Goal: Find specific page/section: Find specific page/section

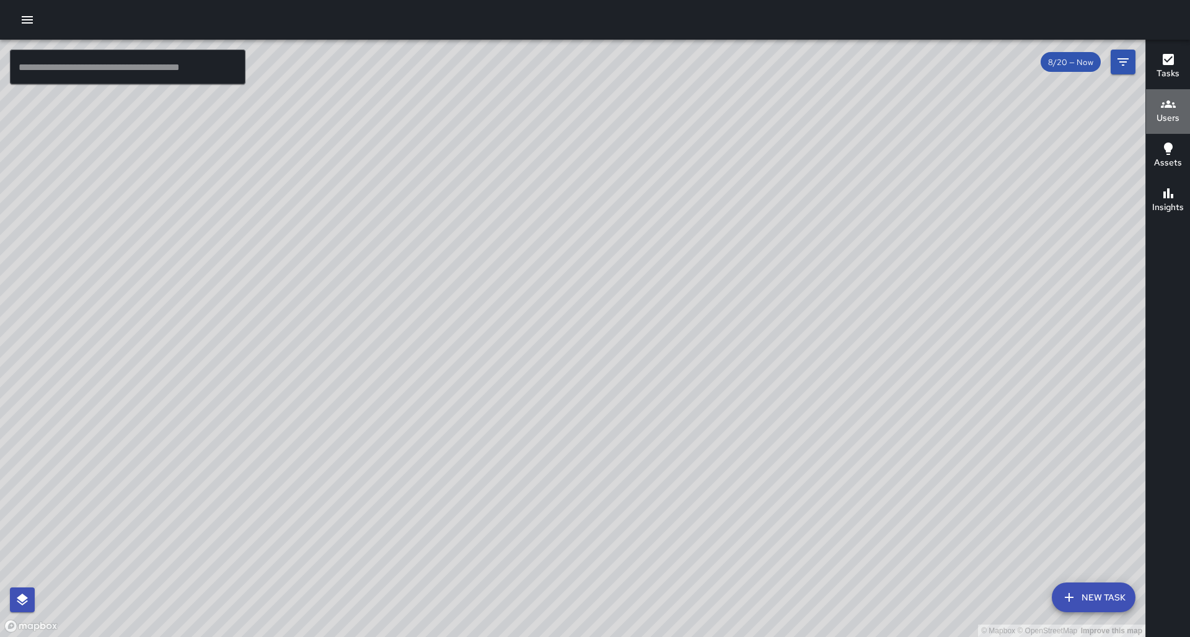
click at [1168, 100] on icon "button" at bounding box center [1168, 104] width 15 height 15
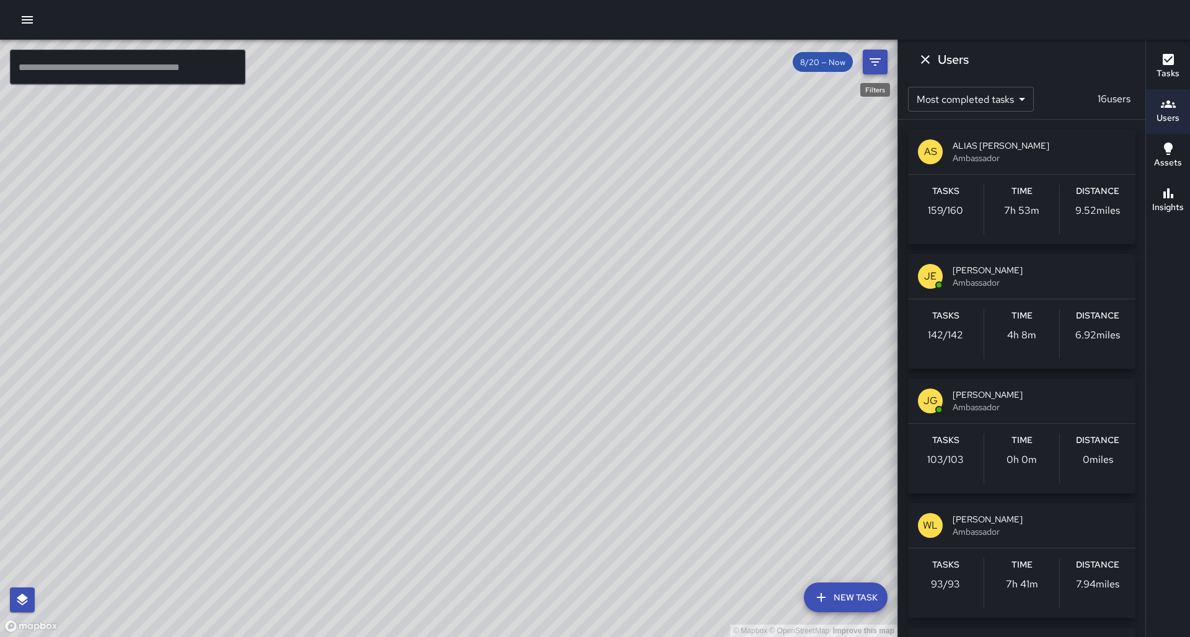
click at [871, 61] on icon "Filters" at bounding box center [875, 61] width 11 height 7
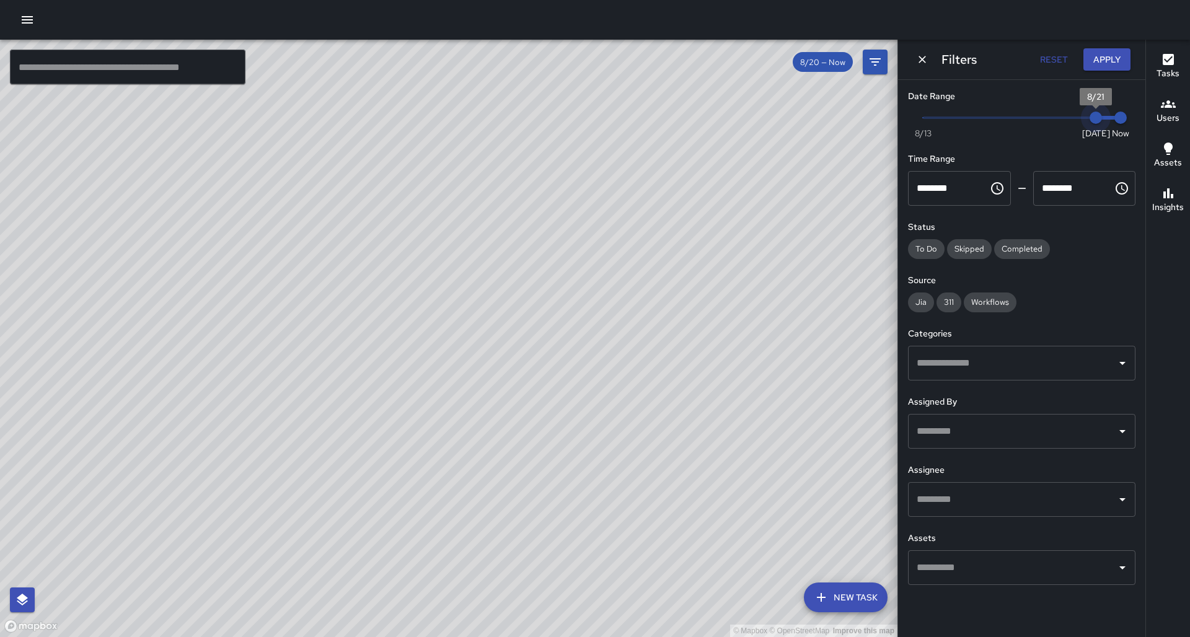
drag, startPoint x: 1095, startPoint y: 118, endPoint x: 1109, endPoint y: 119, distance: 14.3
click at [1102, 120] on span "8/21" at bounding box center [1096, 118] width 12 height 12
drag, startPoint x: 1096, startPoint y: 118, endPoint x: 1080, endPoint y: 117, distance: 15.5
click at [1077, 117] on span "8/20" at bounding box center [1071, 118] width 12 height 12
type input "*"
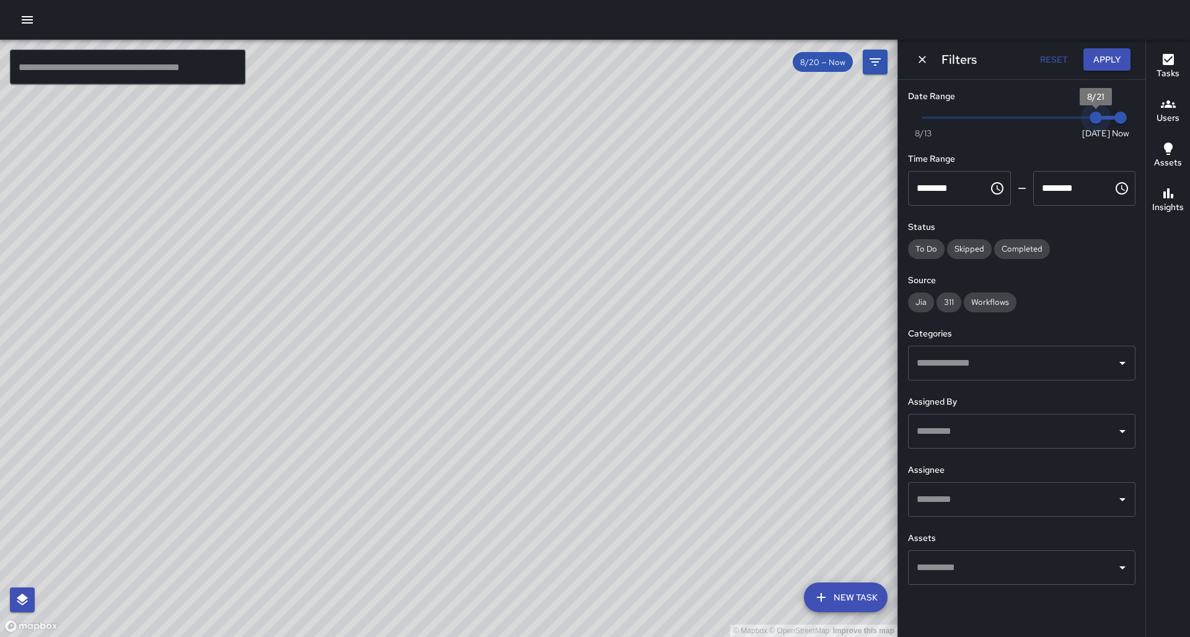
drag, startPoint x: 1070, startPoint y: 119, endPoint x: 1093, endPoint y: 120, distance: 23.0
click at [1093, 120] on span "8/21" at bounding box center [1096, 118] width 12 height 12
click at [922, 58] on icon "Dismiss" at bounding box center [922, 59] width 12 height 12
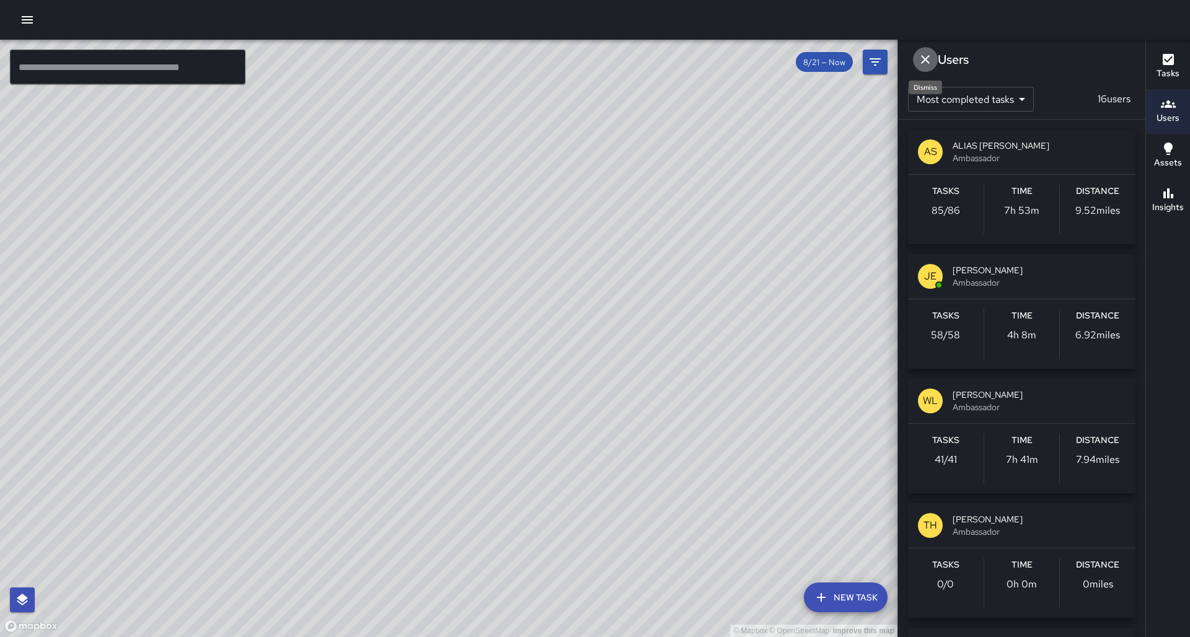
click at [927, 60] on icon "Dismiss" at bounding box center [925, 59] width 15 height 15
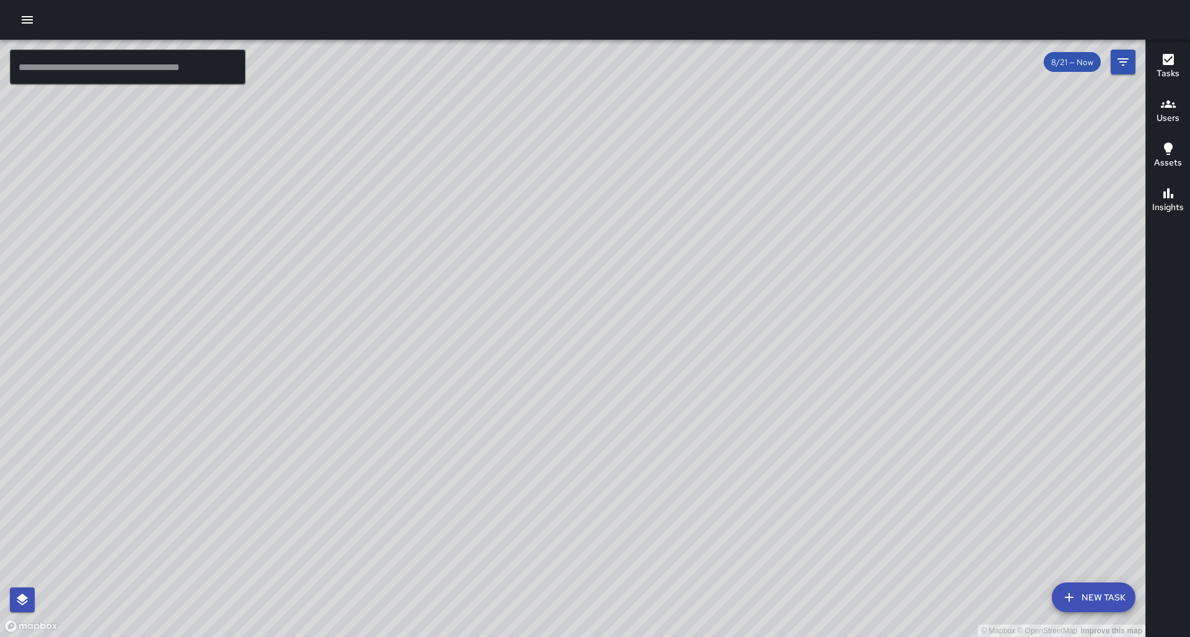
click at [1170, 111] on icon "button" at bounding box center [1168, 104] width 15 height 15
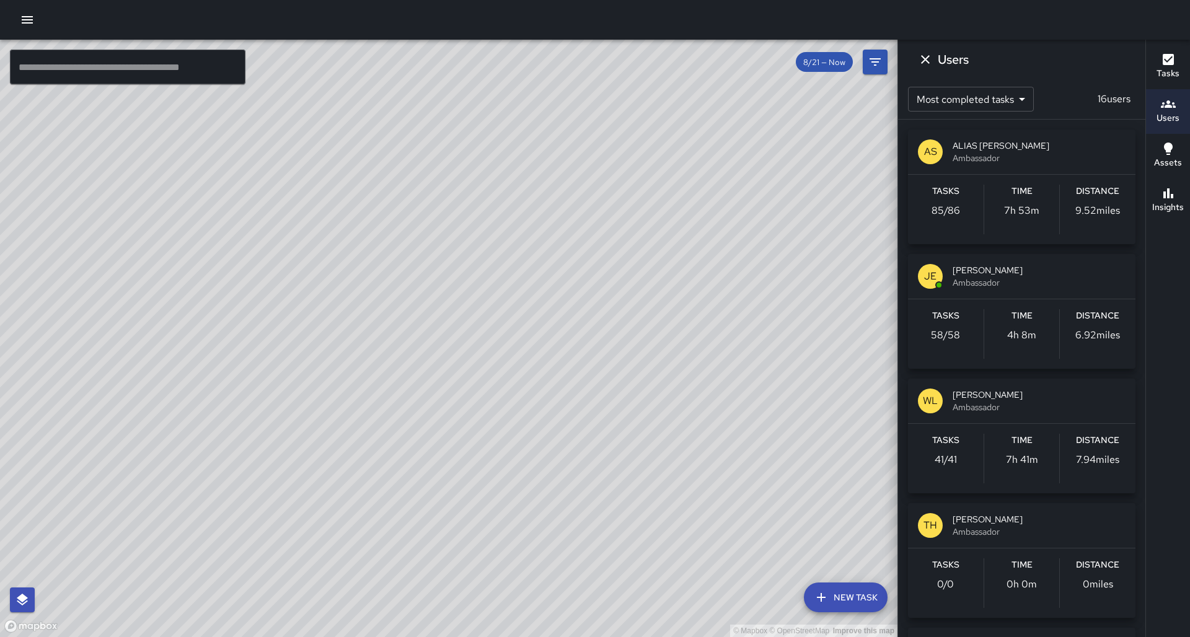
click at [984, 405] on span "Ambassador" at bounding box center [1039, 407] width 173 height 12
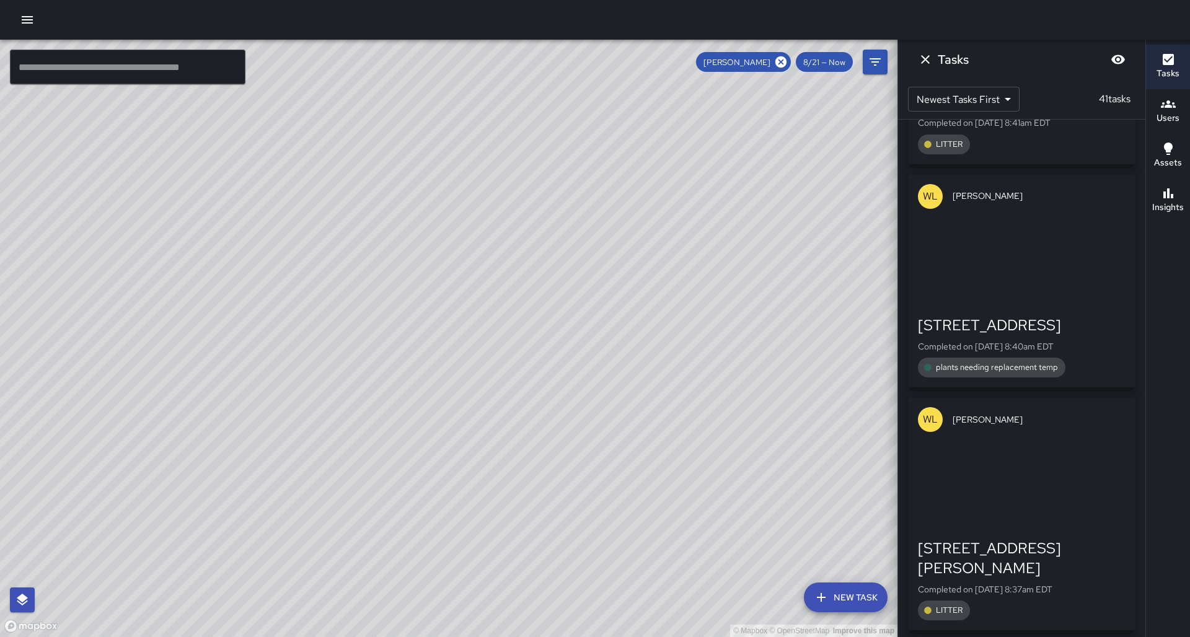
scroll to position [8681, 0]
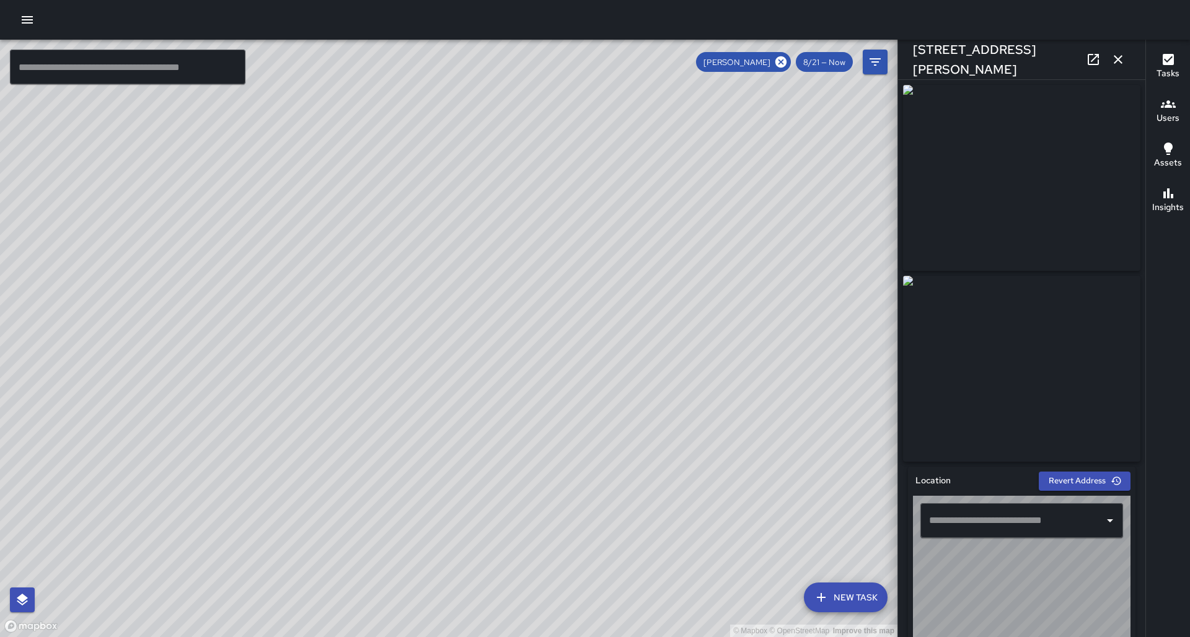
type input "**********"
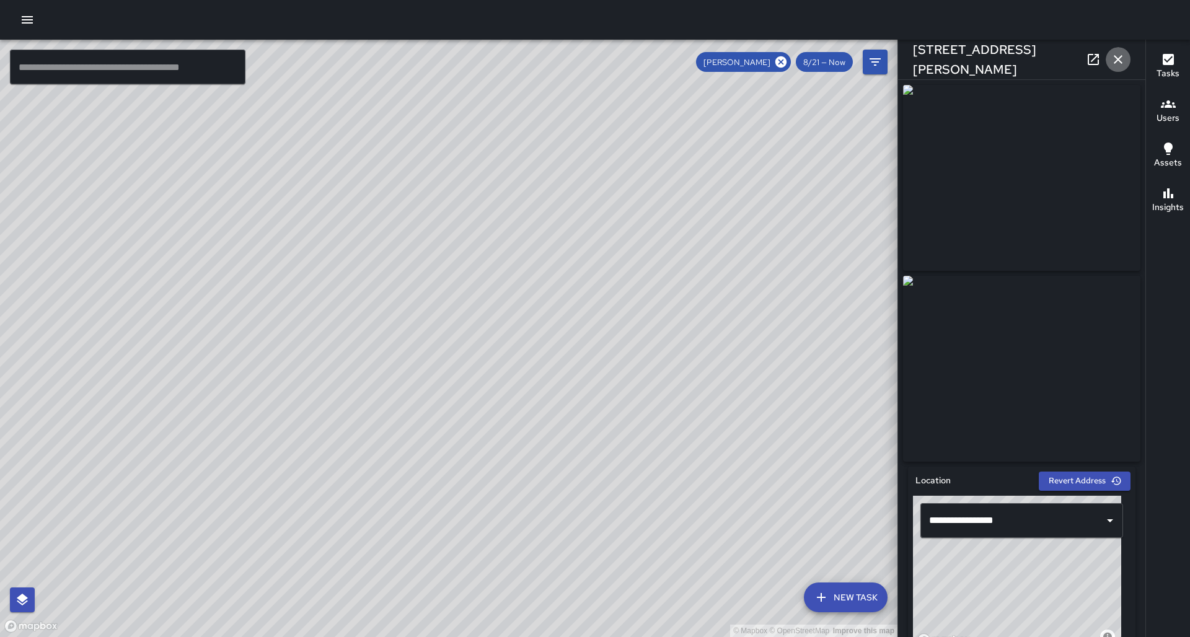
click at [1122, 58] on icon "button" at bounding box center [1118, 59] width 15 height 15
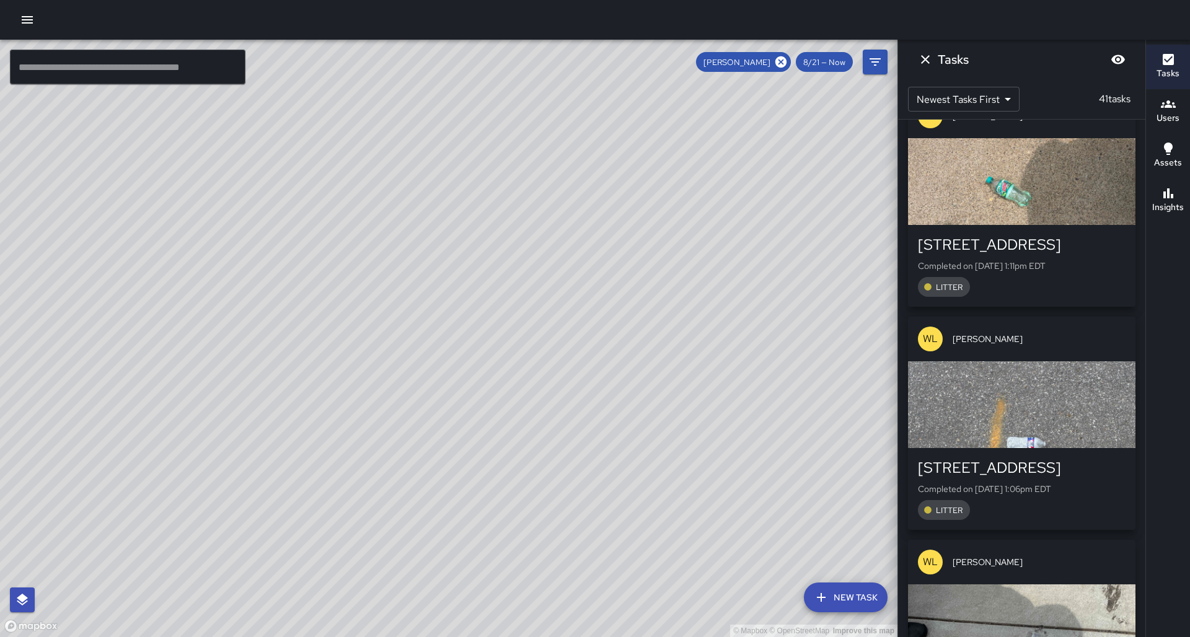
scroll to position [0, 0]
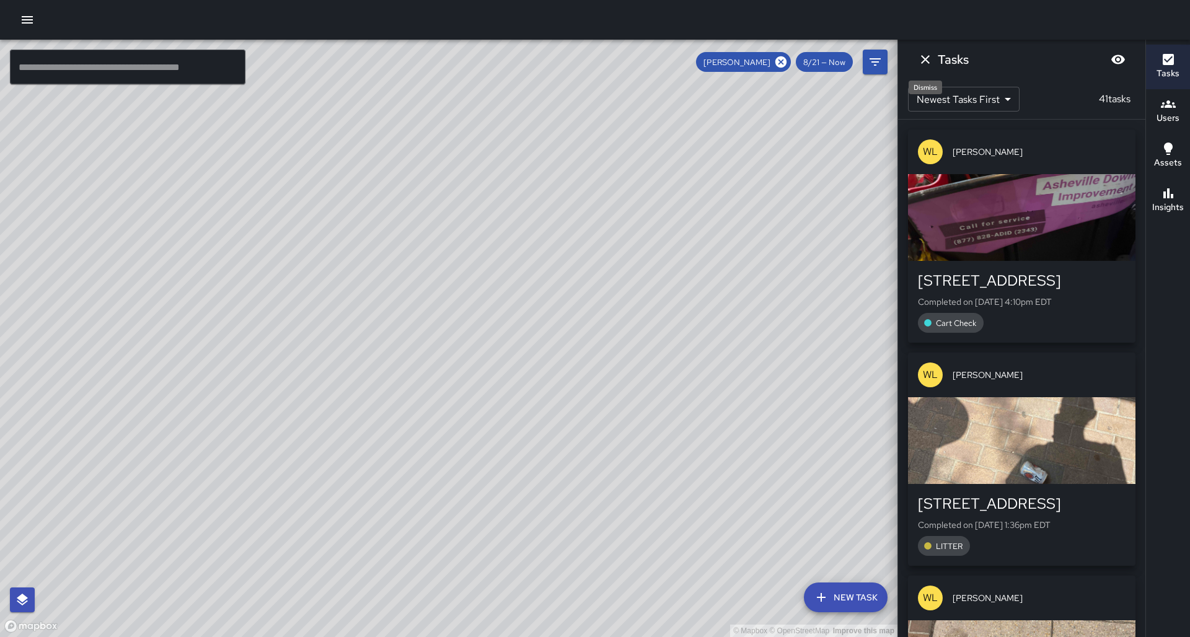
click at [923, 55] on icon "Dismiss" at bounding box center [925, 59] width 15 height 15
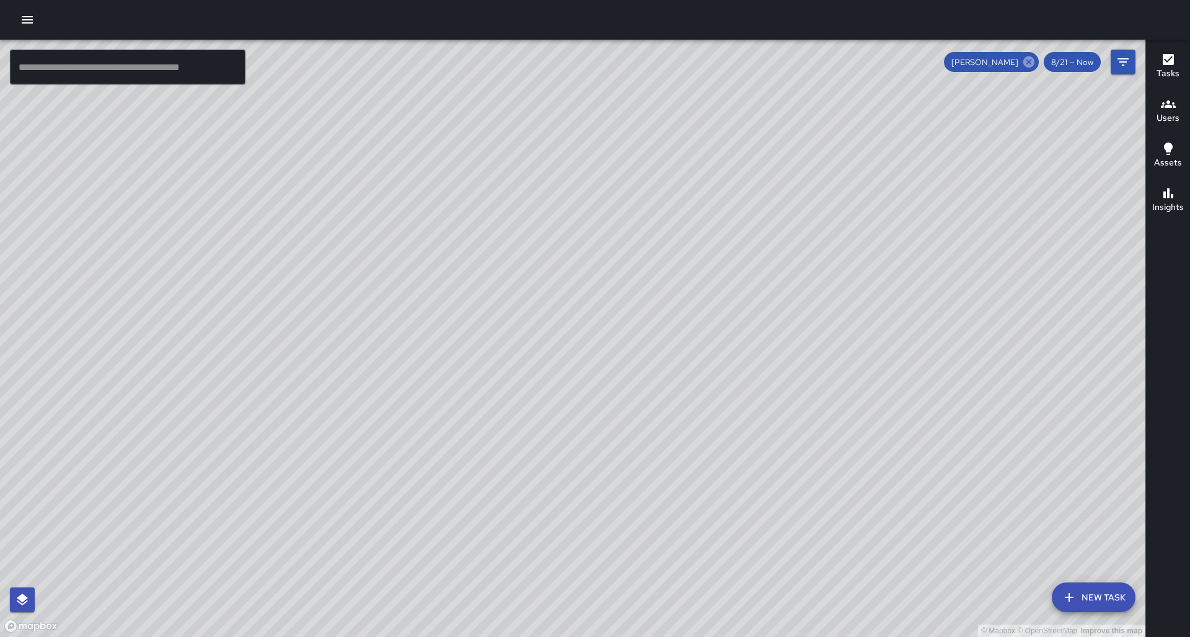
click at [1029, 60] on icon at bounding box center [1029, 62] width 14 height 14
click at [1165, 106] on icon "button" at bounding box center [1168, 103] width 15 height 7
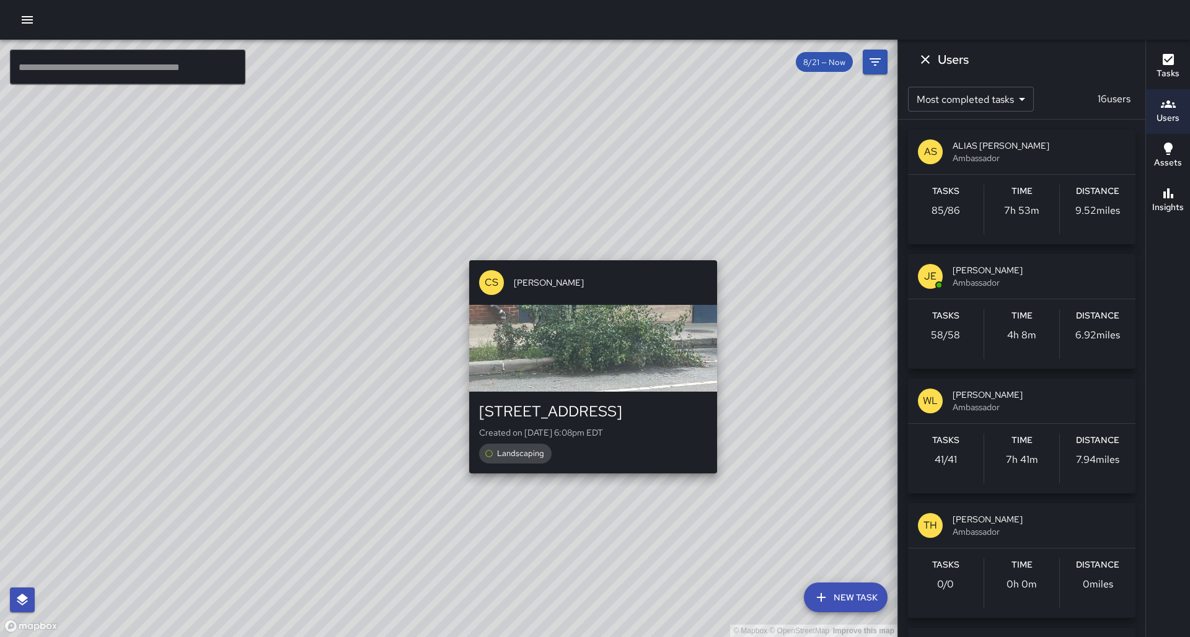
click at [725, 479] on div "© Mapbox © OpenStreetMap Improve this map CS [PERSON_NAME] [STREET_ADDRESS] Cre…" at bounding box center [449, 339] width 898 height 598
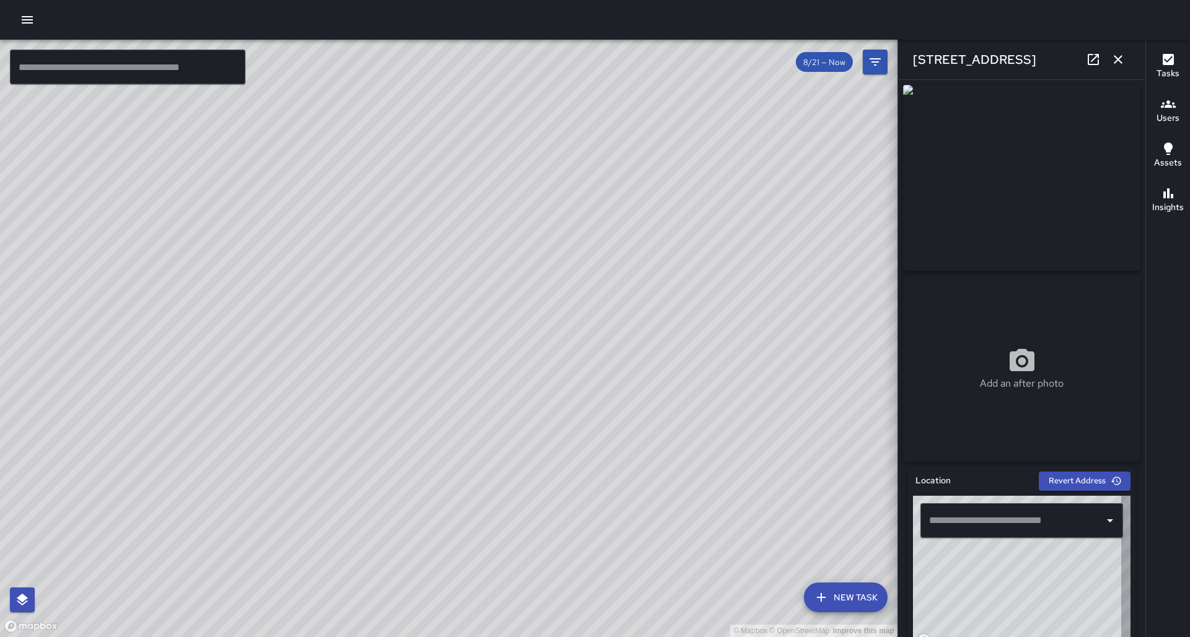
type input "**********"
drag, startPoint x: 811, startPoint y: 361, endPoint x: 679, endPoint y: 320, distance: 138.2
click at [679, 320] on div "© Mapbox © OpenStreetMap Improve this map" at bounding box center [449, 339] width 898 height 598
drag, startPoint x: 666, startPoint y: 503, endPoint x: 725, endPoint y: 451, distance: 78.6
click at [725, 451] on div "© Mapbox © OpenStreetMap Improve this map" at bounding box center [449, 339] width 898 height 598
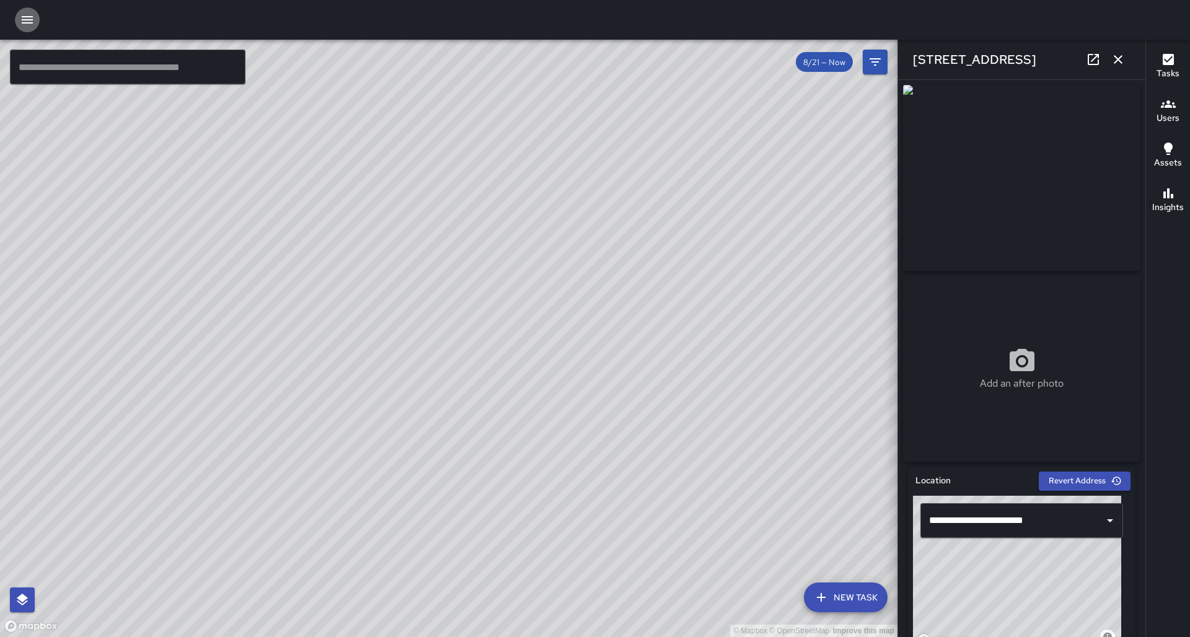
click at [29, 25] on icon "button" at bounding box center [27, 19] width 15 height 15
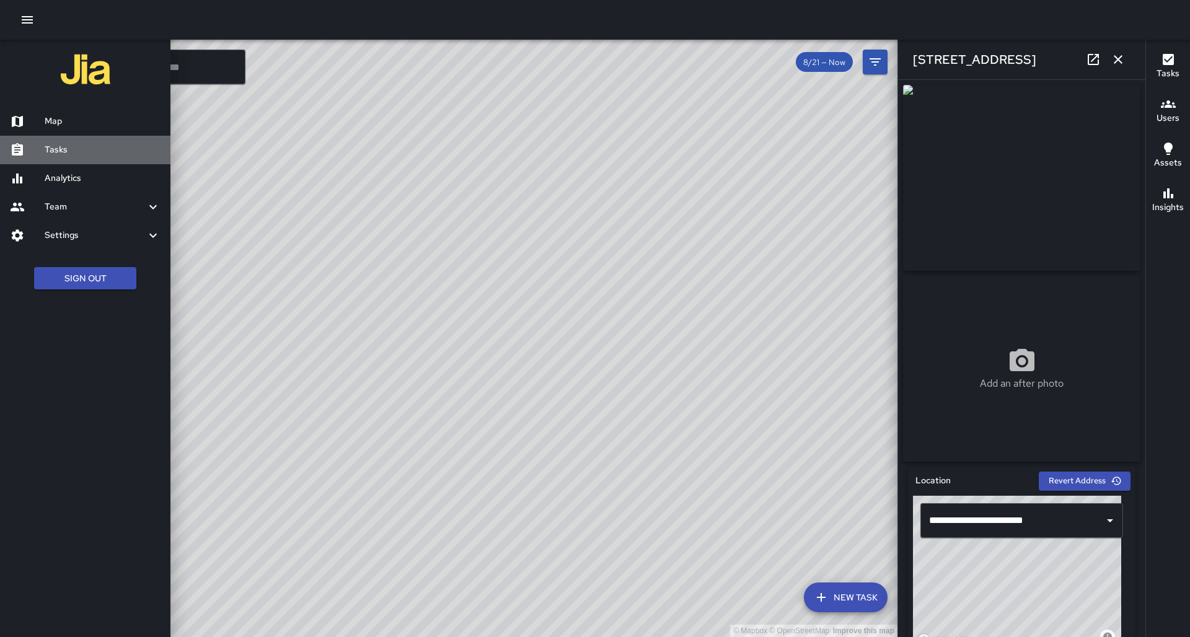
click at [55, 154] on h6 "Tasks" at bounding box center [103, 150] width 116 height 14
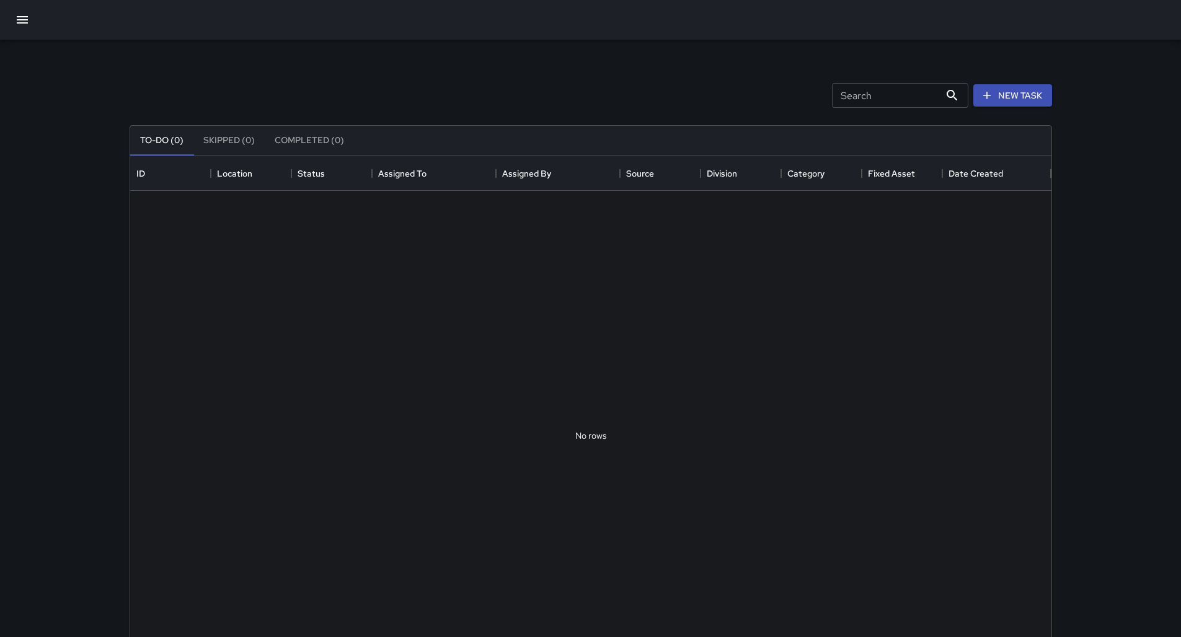
scroll to position [516, 912]
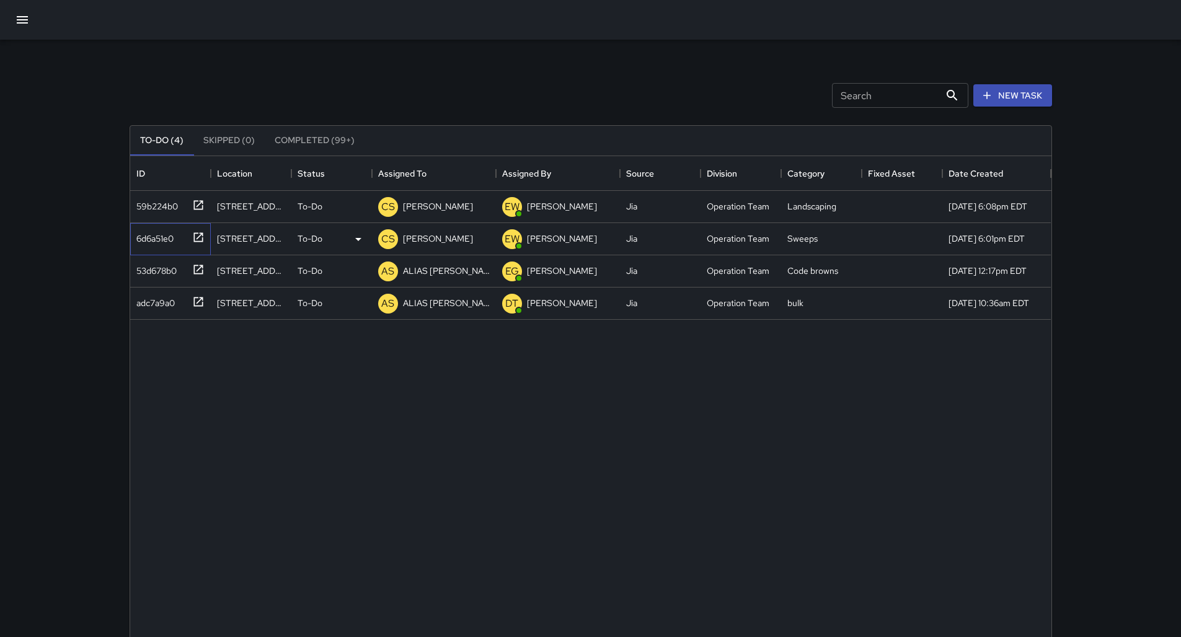
click at [200, 234] on icon at bounding box center [198, 237] width 12 height 12
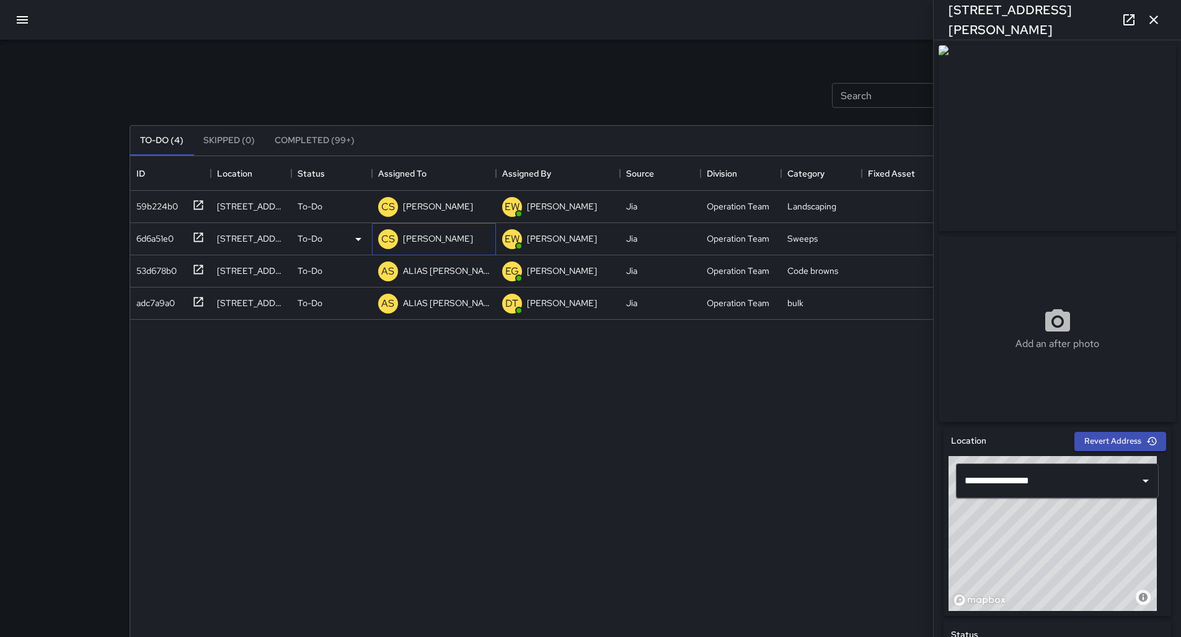
click at [443, 239] on p "[PERSON_NAME]" at bounding box center [438, 238] width 70 height 12
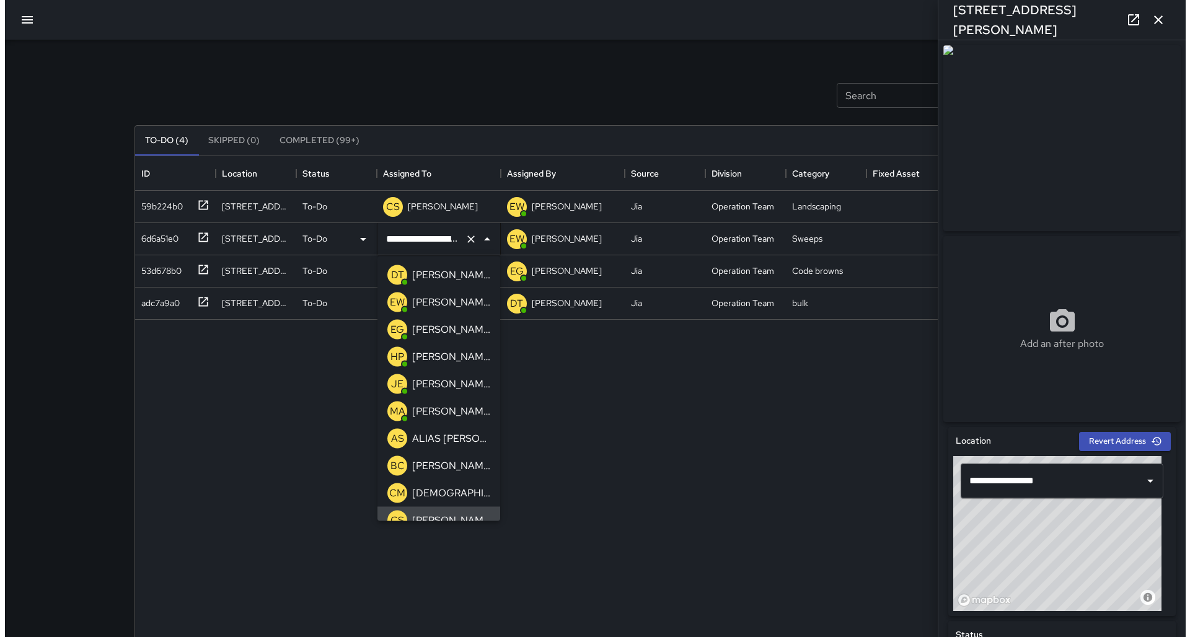
scroll to position [13, 0]
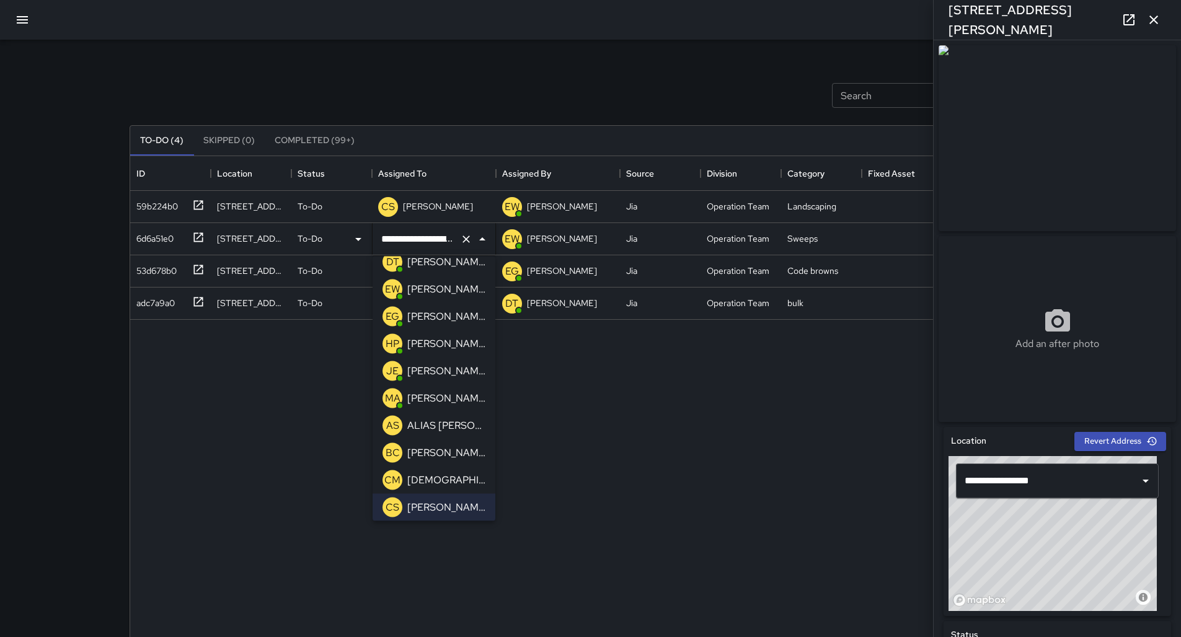
click at [449, 371] on p "[PERSON_NAME]" at bounding box center [446, 371] width 78 height 15
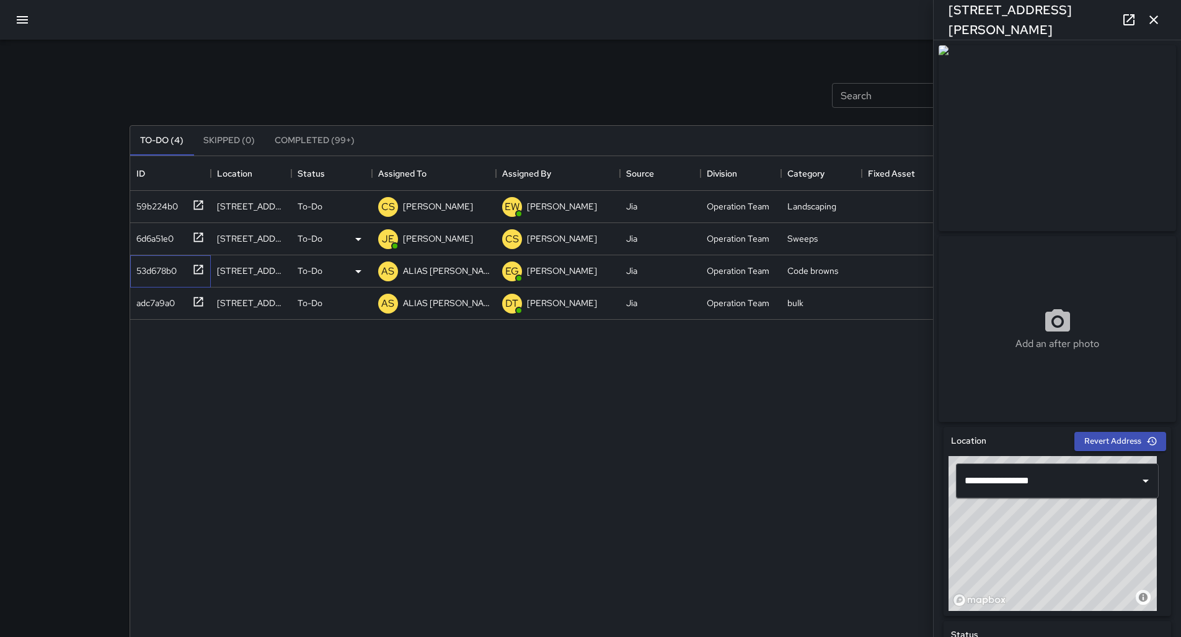
click at [200, 268] on icon at bounding box center [197, 269] width 9 height 9
click at [202, 302] on icon at bounding box center [197, 301] width 9 height 9
click at [22, 17] on icon "button" at bounding box center [22, 19] width 11 height 7
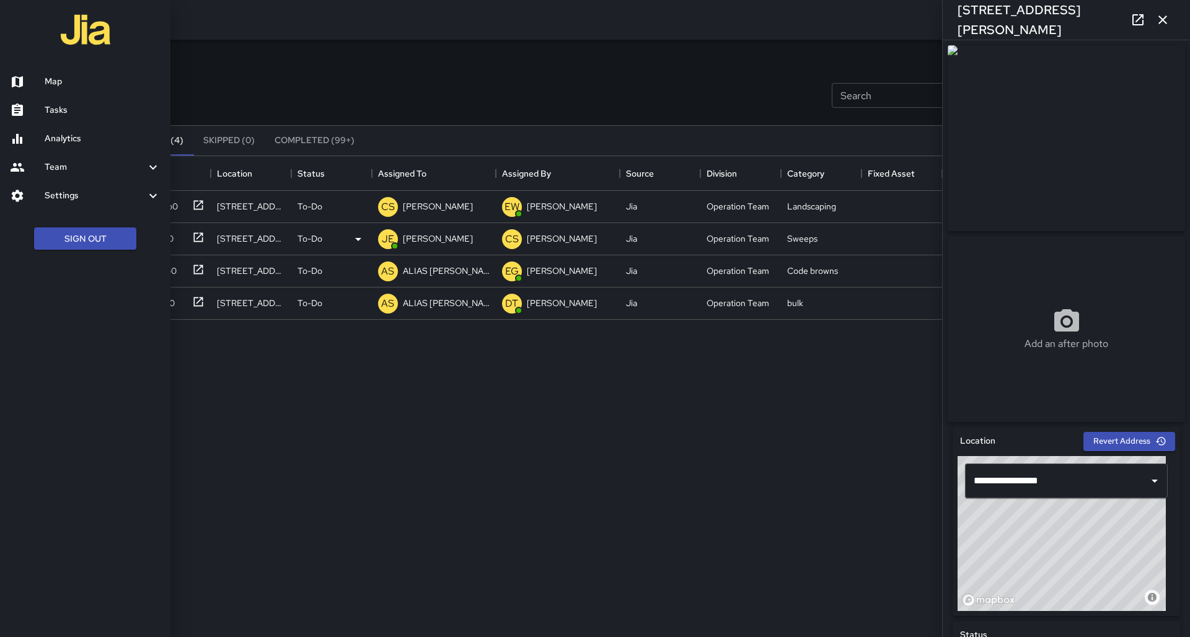
click at [53, 78] on h6 "Map" at bounding box center [103, 82] width 116 height 14
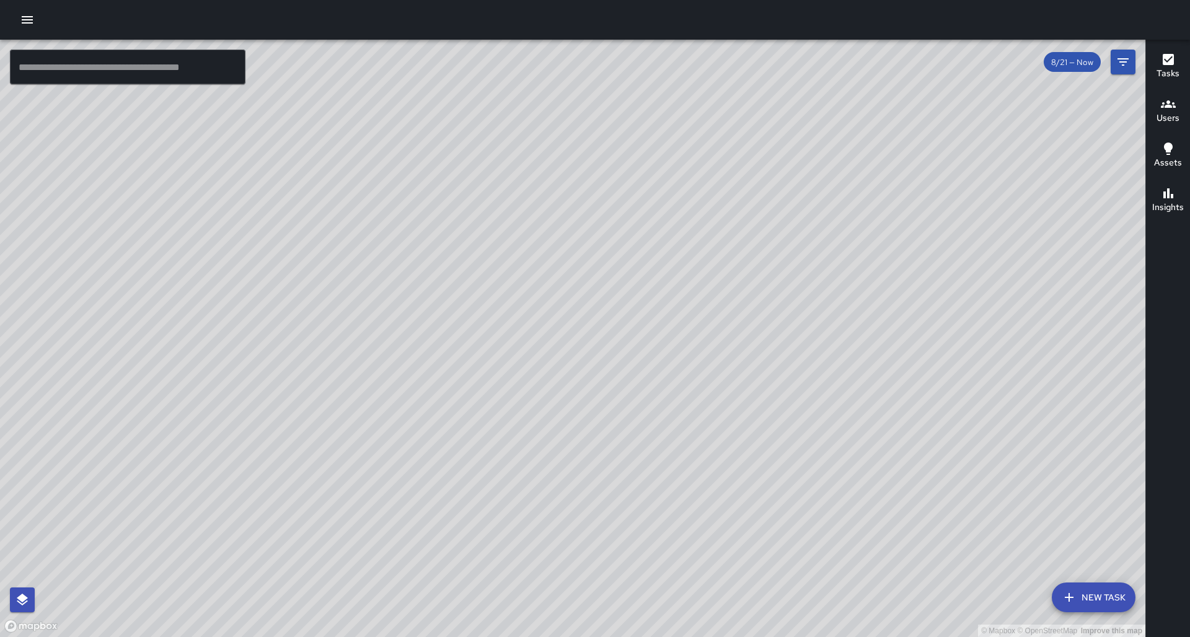
drag, startPoint x: 404, startPoint y: 175, endPoint x: 303, endPoint y: 144, distance: 105.9
click at [303, 144] on div "© Mapbox © OpenStreetMap Improve this map" at bounding box center [572, 339] width 1145 height 598
